Goal: Use online tool/utility

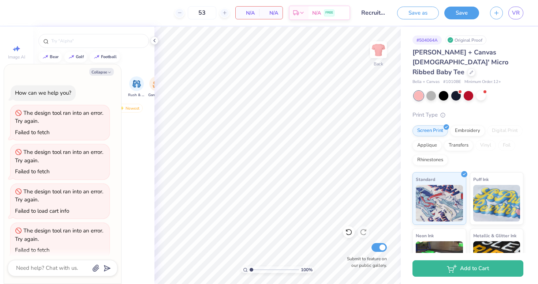
scroll to position [543, 0]
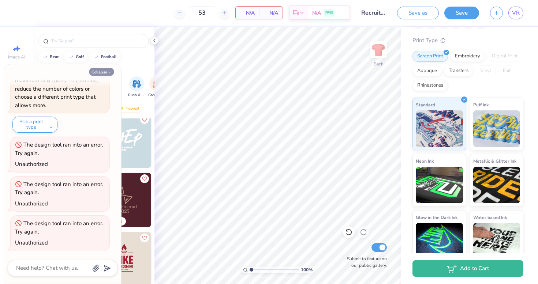
click at [101, 75] on button "Collapse" at bounding box center [101, 72] width 24 height 8
type textarea "x"
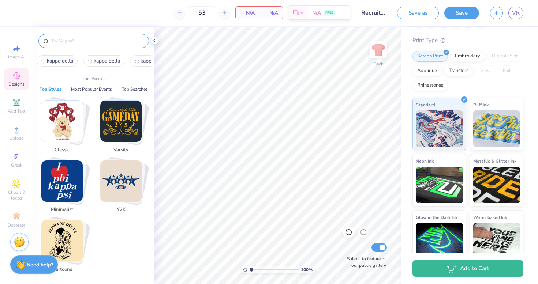
click at [97, 44] on input "text" at bounding box center [97, 40] width 94 height 7
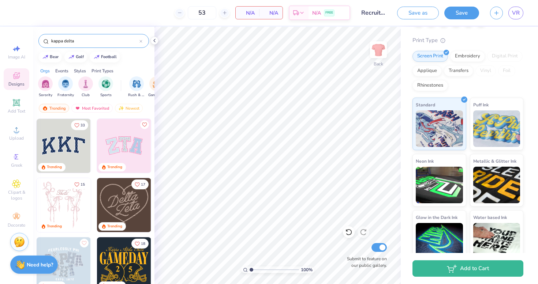
type input "kappa delta"
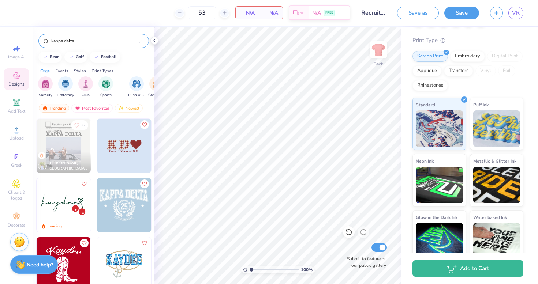
click at [127, 148] on img at bounding box center [124, 146] width 54 height 54
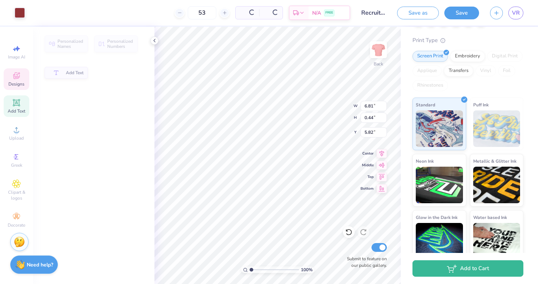
type input "6.81"
type input "0.44"
type input "5.82"
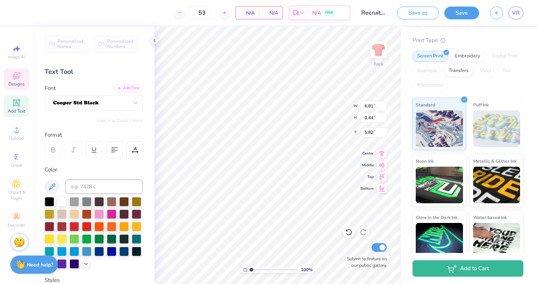
scroll to position [0, 0]
type textarea "2025"
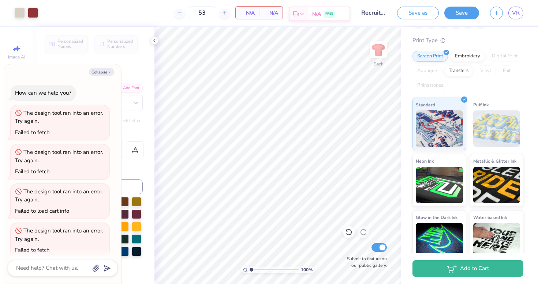
type textarea "x"
